Goal: Information Seeking & Learning: Understand process/instructions

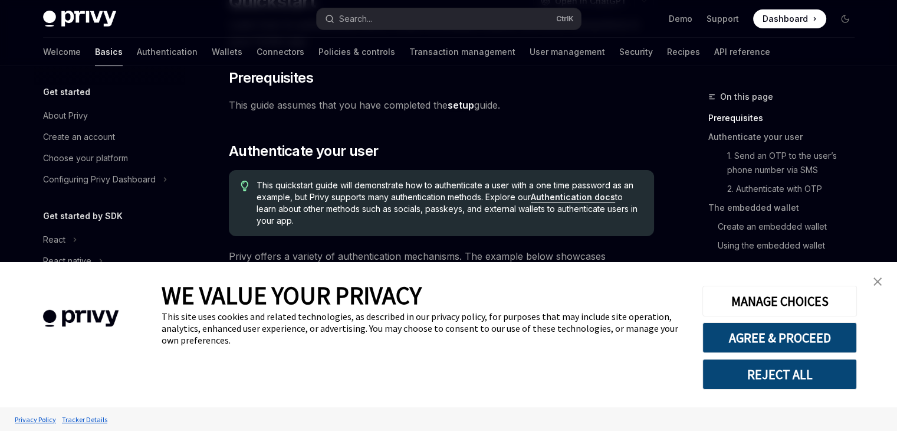
click at [354, 180] on span "This quickstart guide will demonstrate how to authenticate a user with a one ti…" at bounding box center [449, 202] width 385 height 47
click at [878, 280] on img "close banner" at bounding box center [878, 281] width 8 height 8
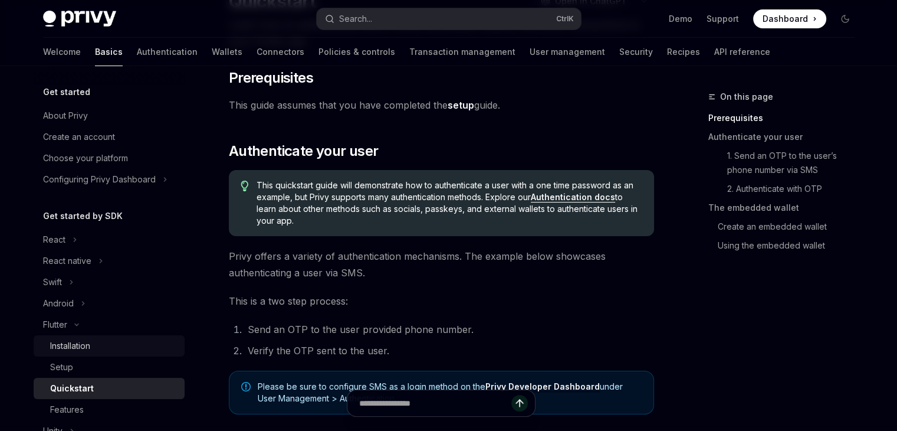
click at [107, 347] on div "Installation" at bounding box center [113, 346] width 127 height 14
type textarea "*"
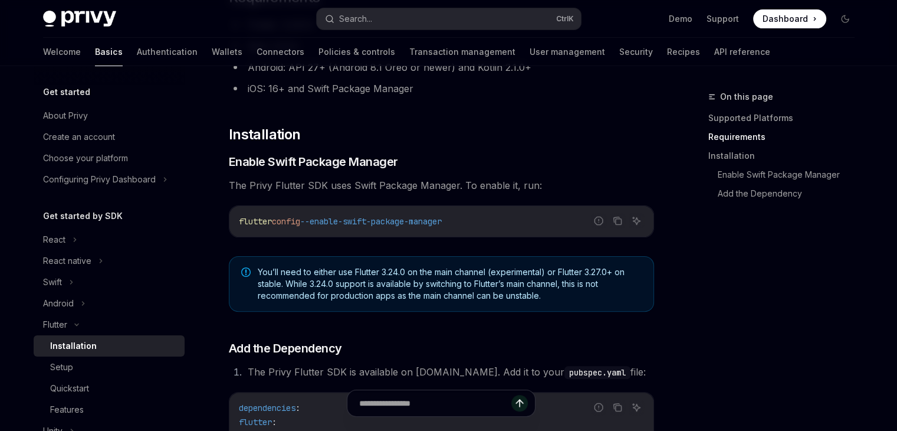
scroll to position [295, 0]
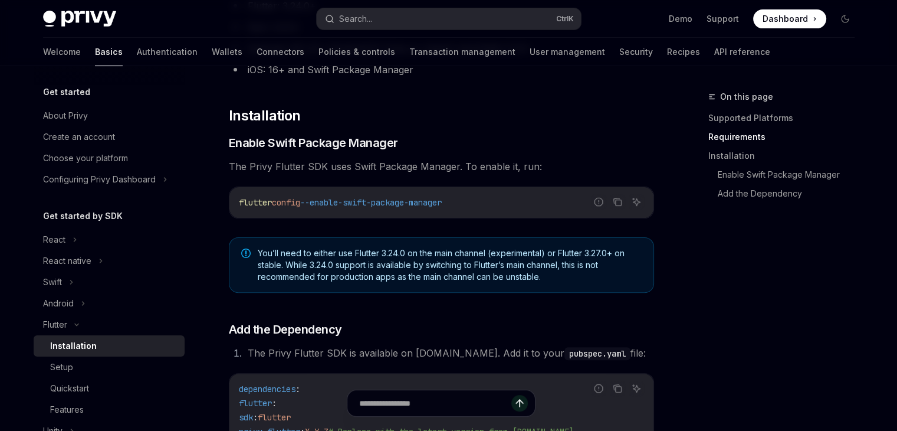
drag, startPoint x: 464, startPoint y: 202, endPoint x: 227, endPoint y: 208, distance: 236.7
click at [227, 208] on div "Flutter Installation OpenAI Open in ChatGPT OpenAI Open in ChatGPT ​ Supported …" at bounding box center [330, 256] width 651 height 922
copy span "flutter config --enable-swift-package-manager"
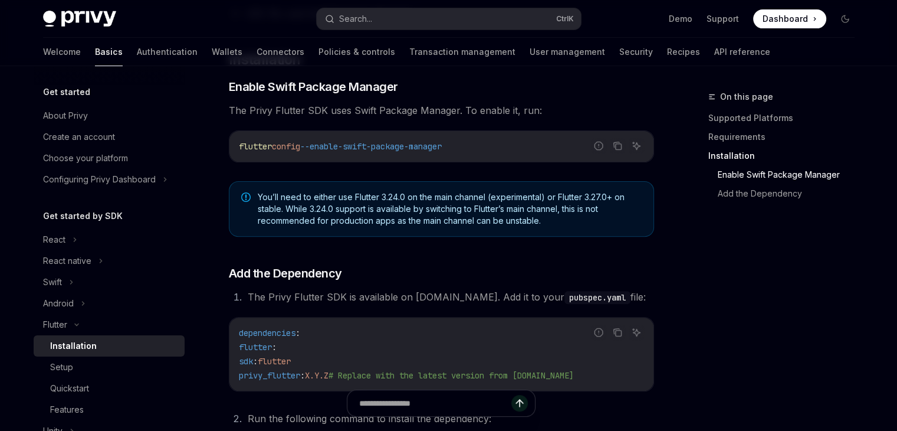
scroll to position [344, 0]
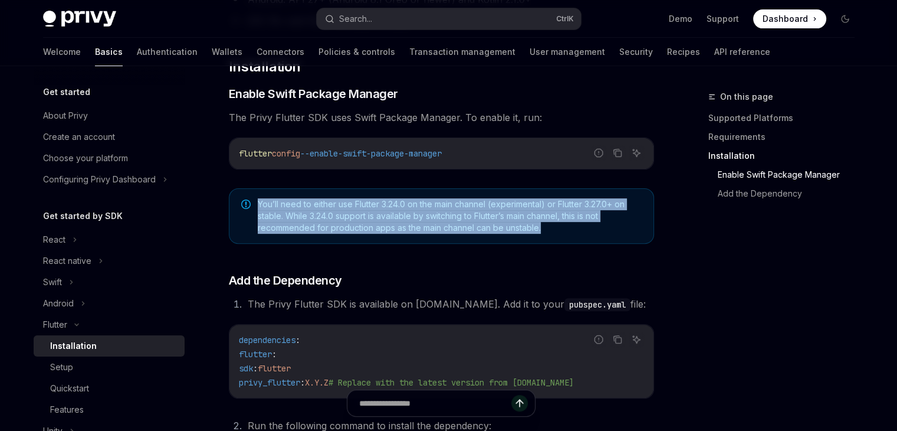
drag, startPoint x: 256, startPoint y: 201, endPoint x: 576, endPoint y: 237, distance: 322.4
click at [576, 237] on div "You’ll need to either use Flutter 3.24.0 on the main channel (experimental) or …" at bounding box center [441, 215] width 425 height 55
copy span "You’ll need to either use Flutter 3.24.0 on the main channel (experimental) or …"
click at [621, 148] on icon "Copy the contents from the code block" at bounding box center [617, 152] width 9 height 9
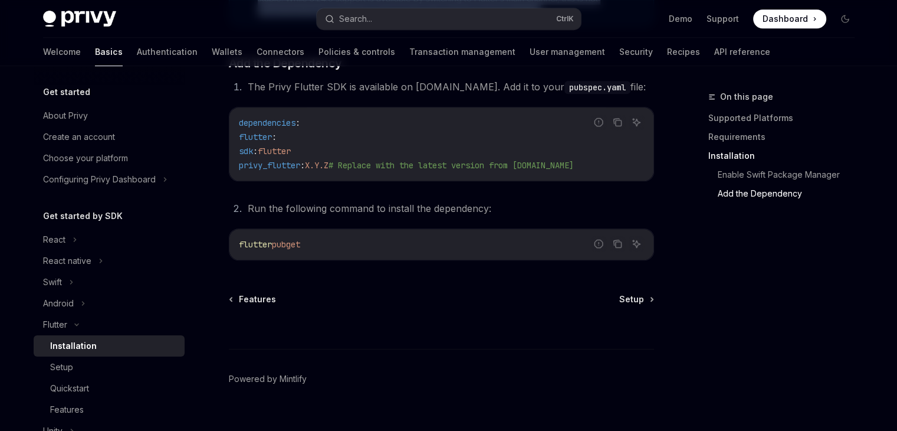
scroll to position [580, 0]
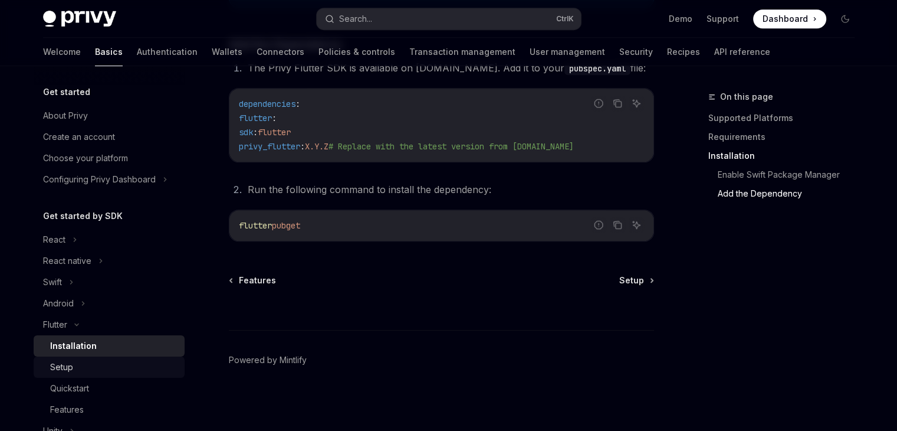
click at [136, 373] on div "Setup" at bounding box center [113, 367] width 127 height 14
type textarea "*"
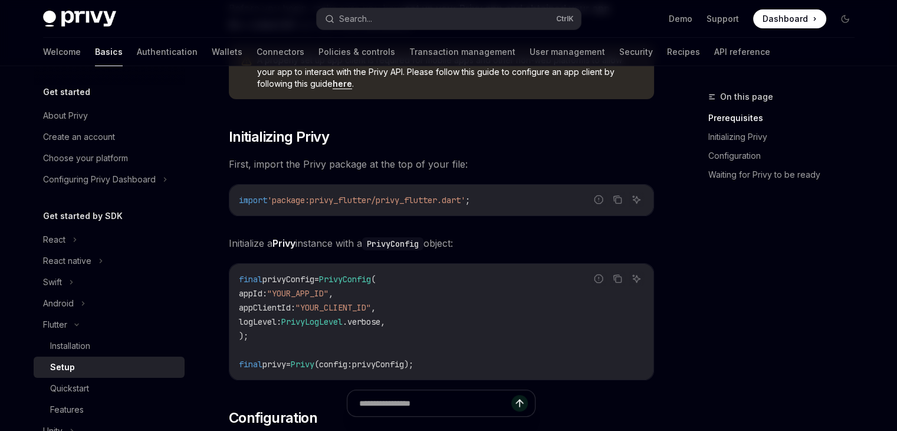
scroll to position [236, 0]
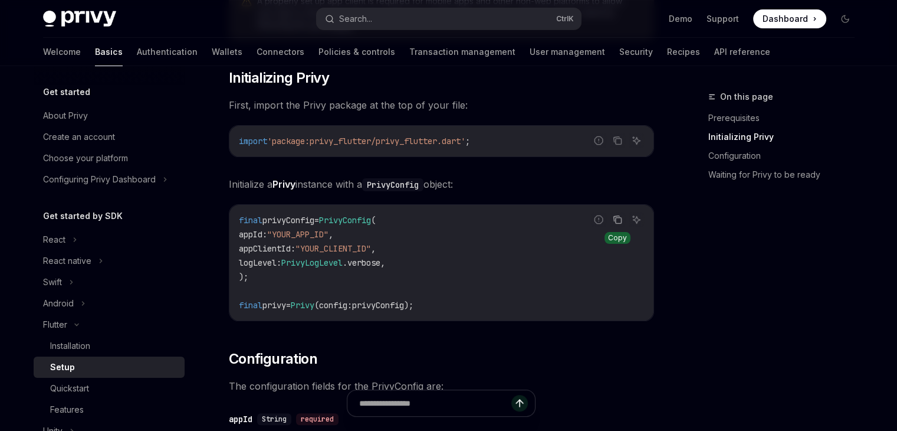
click at [613, 222] on icon "Copy the contents from the code block" at bounding box center [617, 219] width 9 height 9
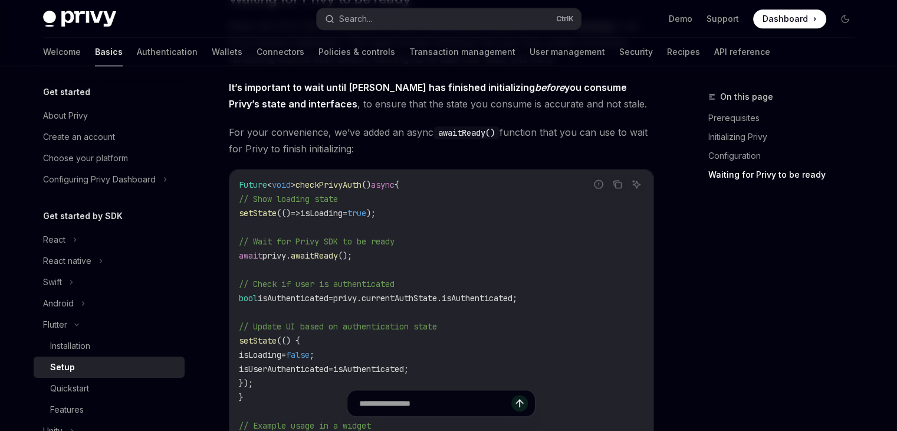
scroll to position [1003, 0]
click at [621, 182] on icon "Copy the contents from the code block" at bounding box center [618, 185] width 6 height 6
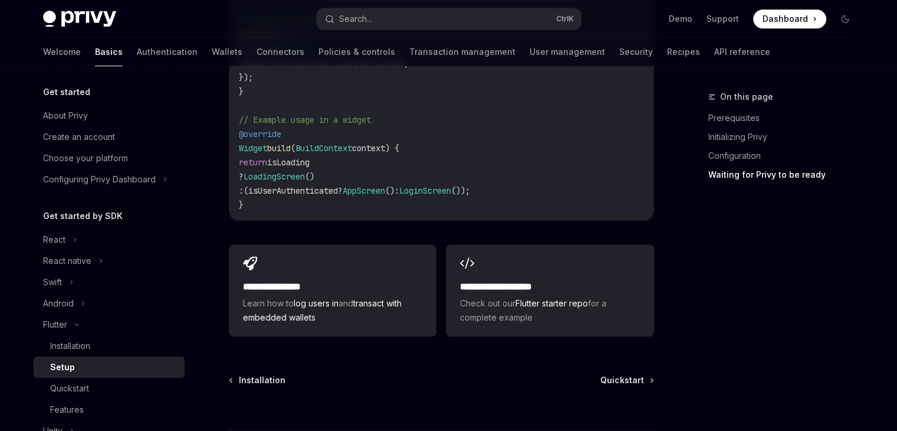
scroll to position [1394, 0]
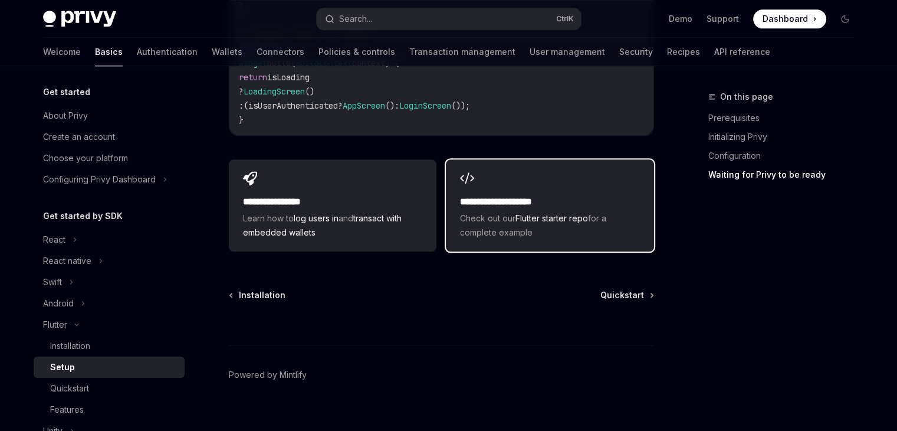
click at [630, 195] on h2 "**********" at bounding box center [549, 202] width 179 height 14
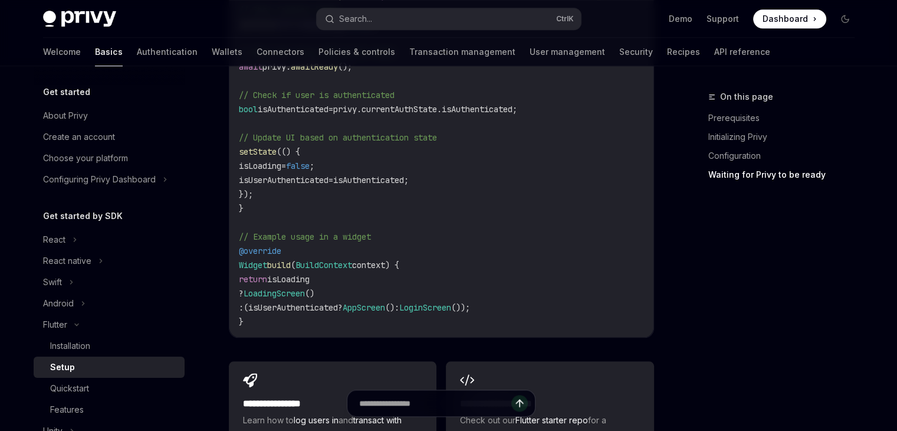
scroll to position [1276, 0]
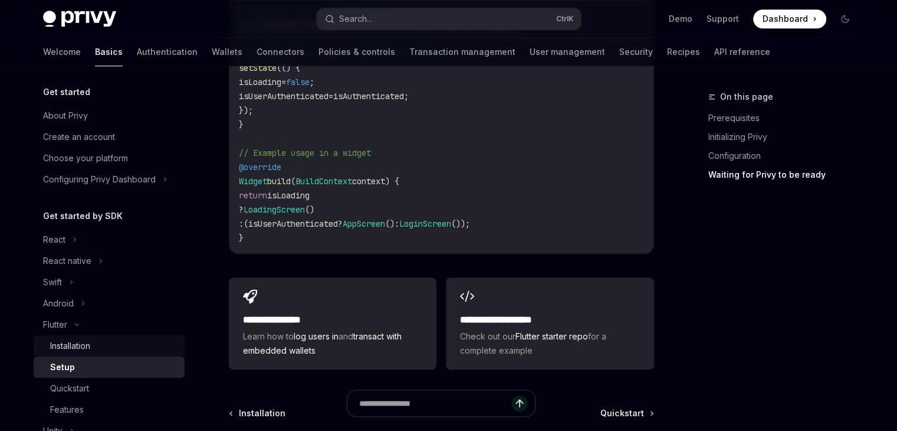
click at [76, 350] on div "Installation" at bounding box center [70, 346] width 40 height 14
click at [78, 378] on link "Quickstart" at bounding box center [109, 388] width 151 height 21
type textarea "*"
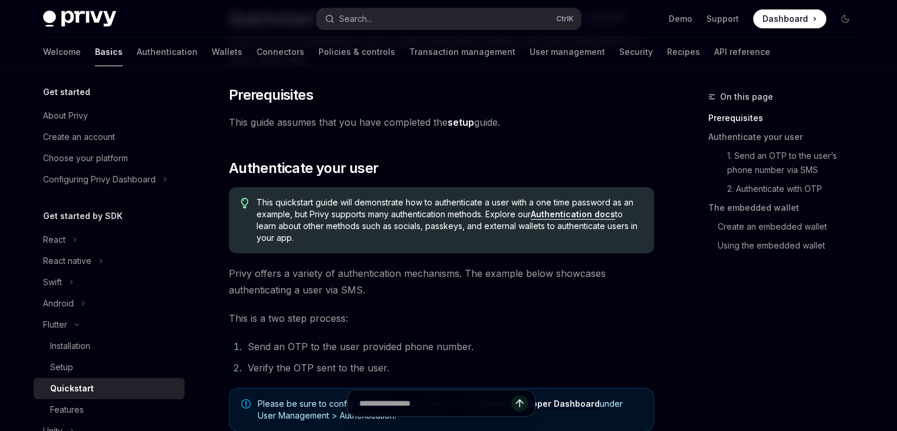
scroll to position [295, 0]
